Goal: Transaction & Acquisition: Purchase product/service

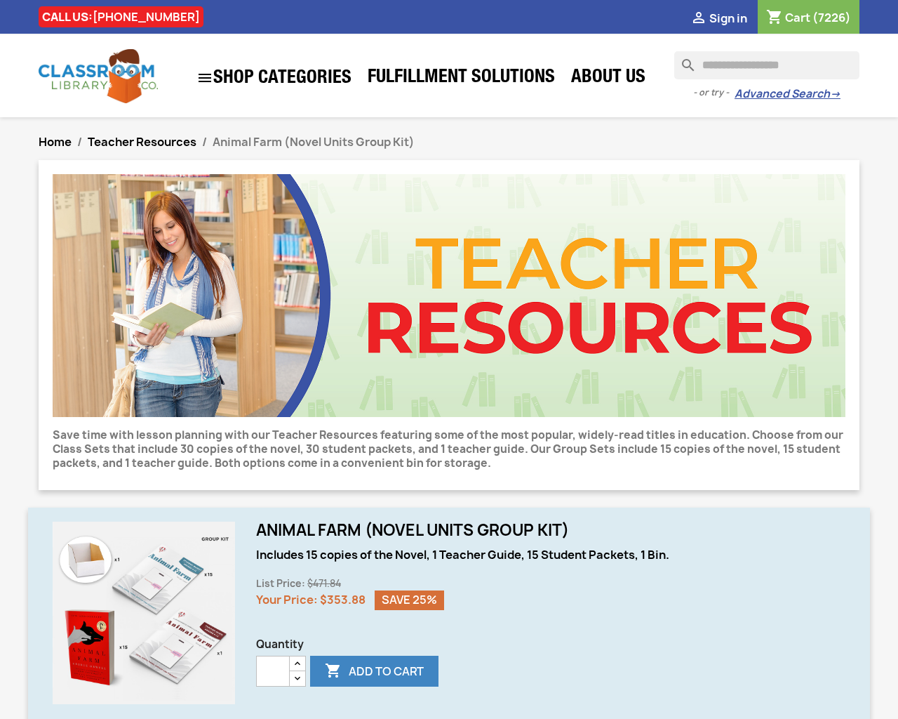
scroll to position [782, 0]
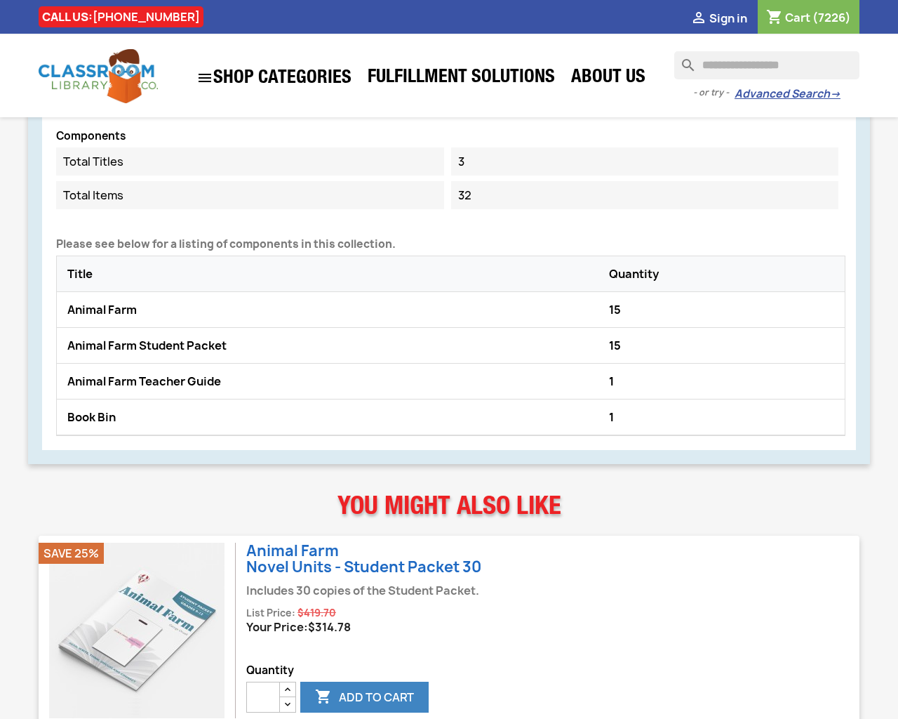
type input "***"
type button "e"
type input "*"
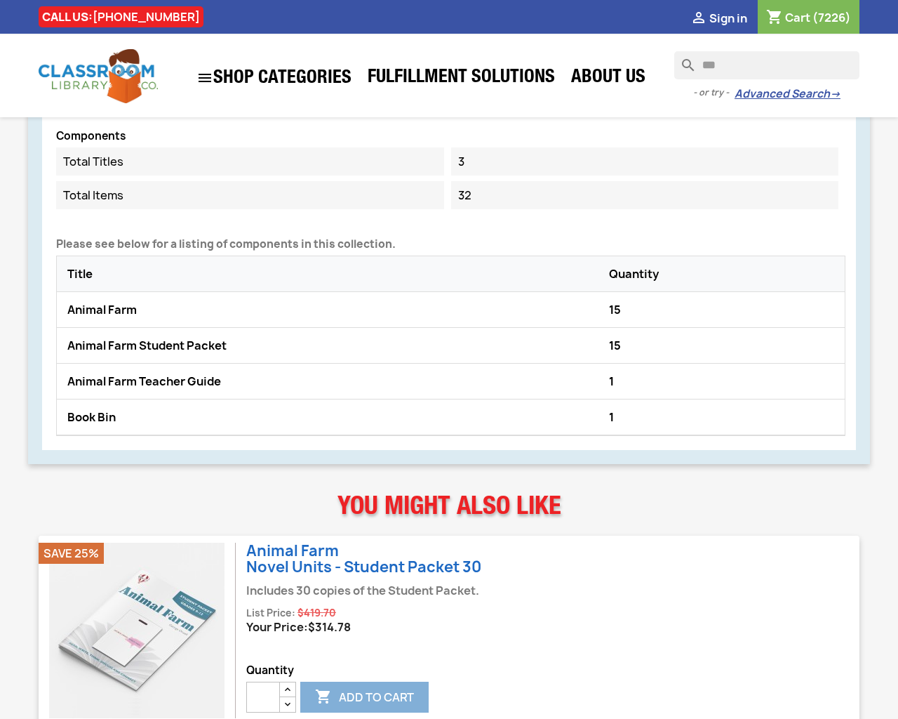
type input "*"
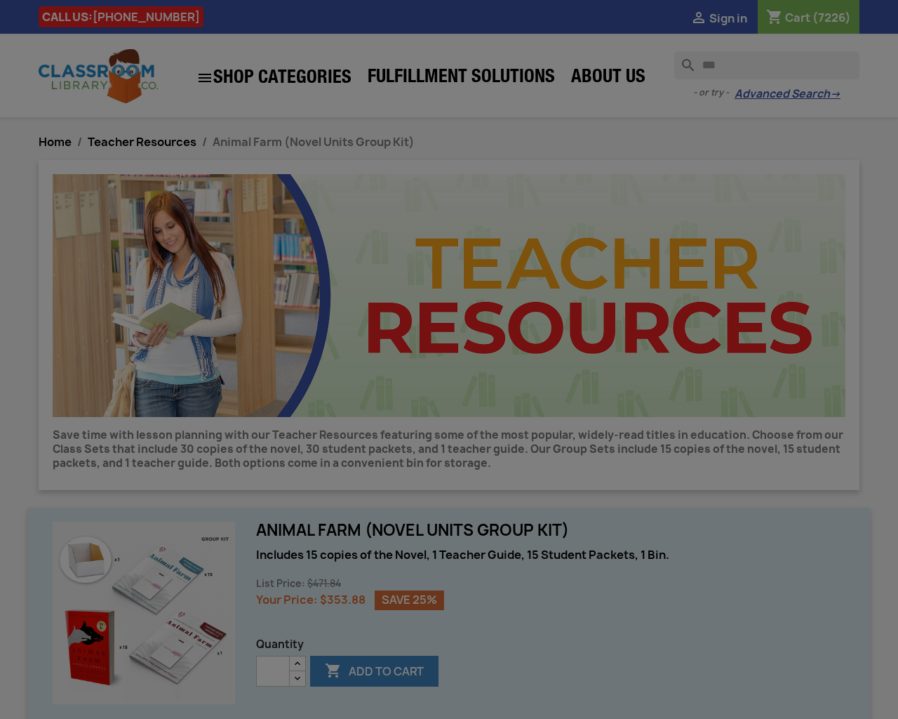
type input "*"
